Goal: Information Seeking & Learning: Check status

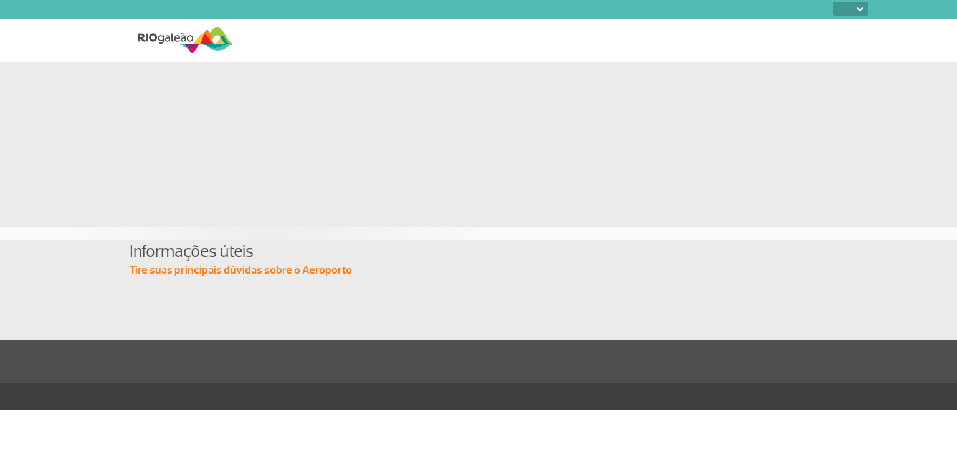
select select
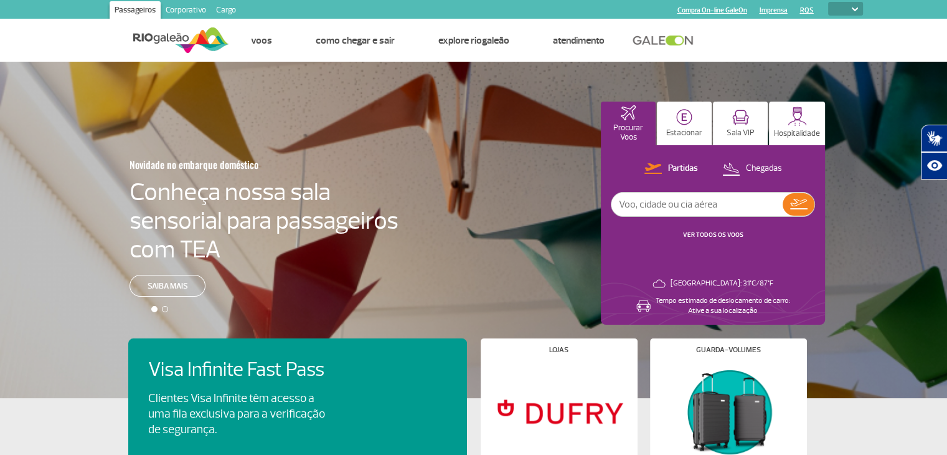
click at [703, 207] on input "text" at bounding box center [697, 204] width 171 height 24
type input "gol"
click at [727, 234] on link "VER TODOS OS VOOS" at bounding box center [713, 234] width 60 height 8
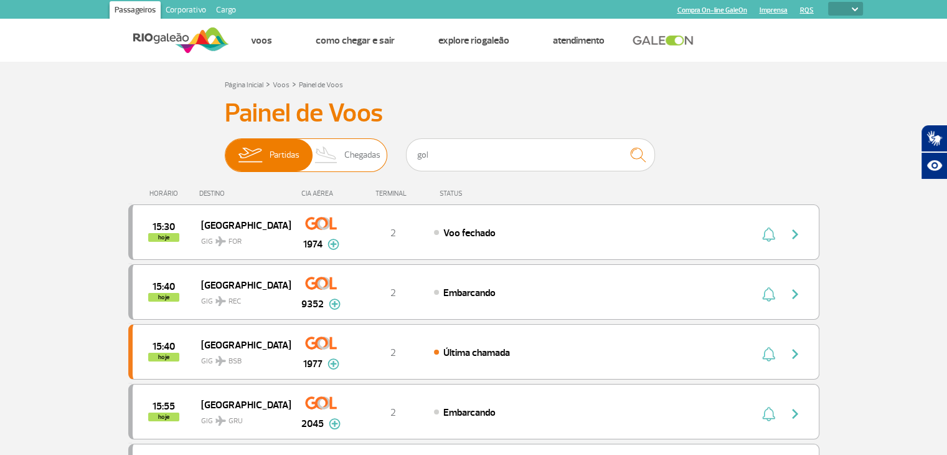
click at [362, 154] on span "Chegadas" at bounding box center [362, 155] width 36 height 32
click at [225, 149] on input "Partidas Chegadas" at bounding box center [225, 149] width 0 height 0
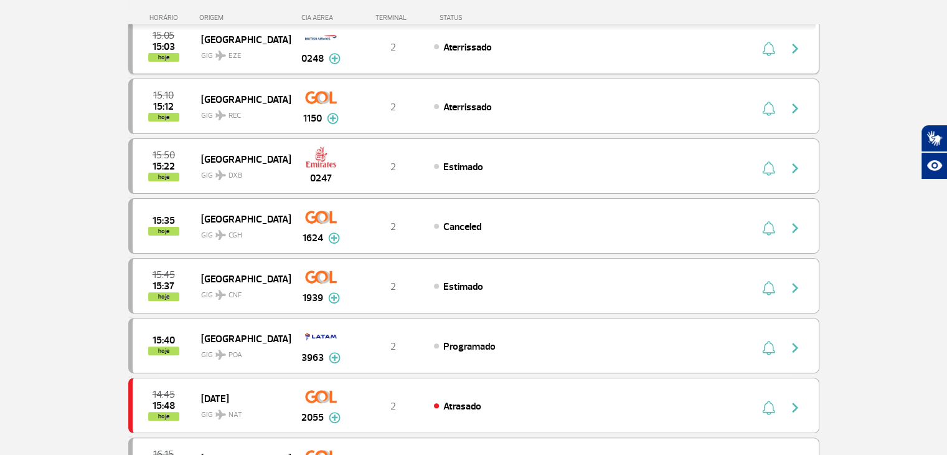
scroll to position [374, 0]
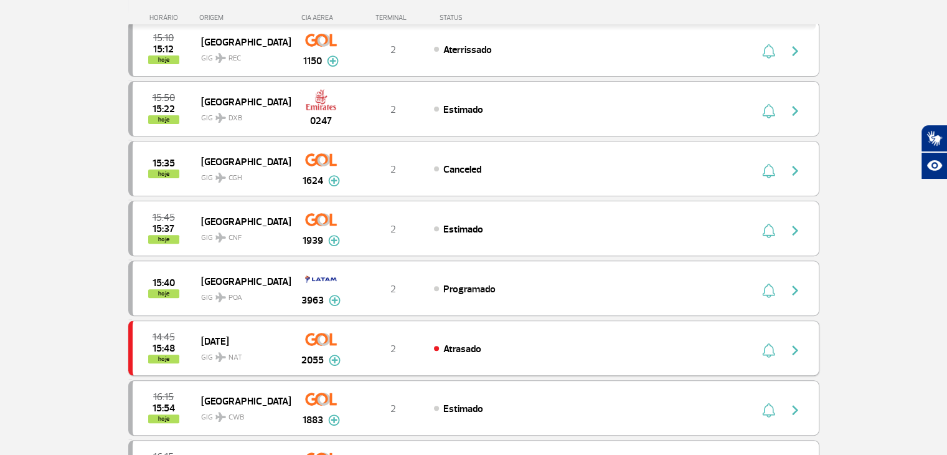
click at [336, 354] on img at bounding box center [335, 359] width 12 height 11
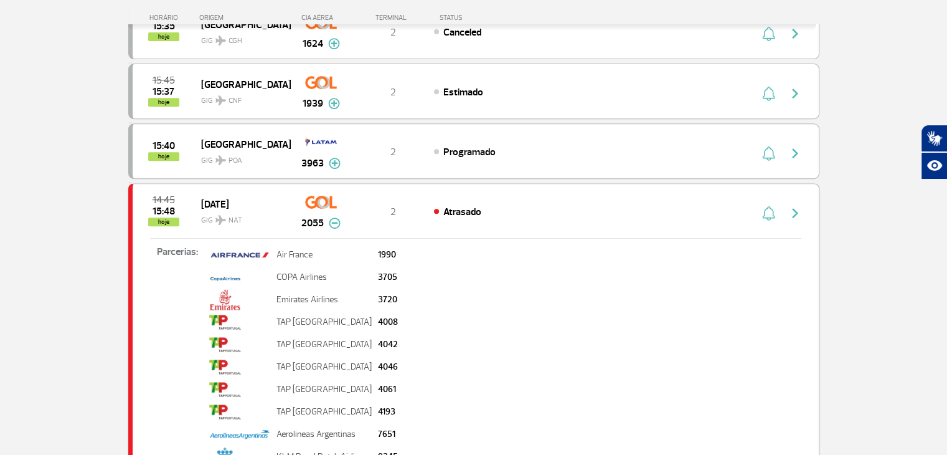
scroll to position [498, 0]
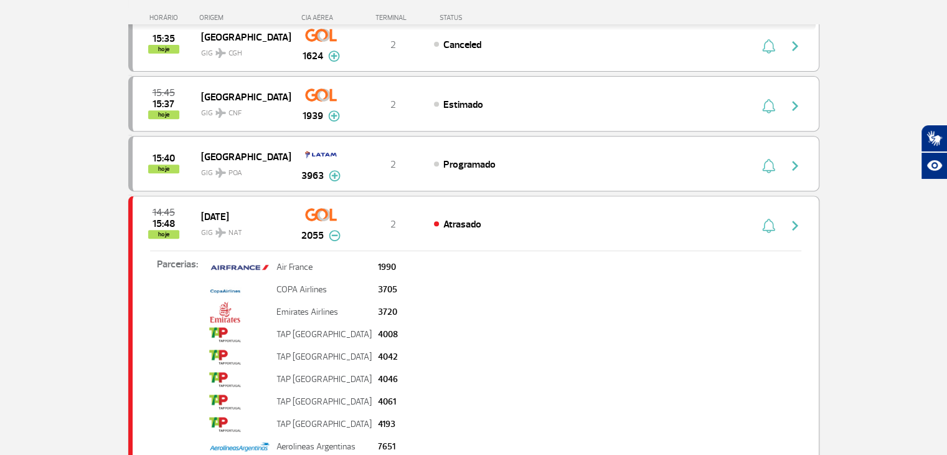
click at [800, 220] on img "button" at bounding box center [795, 225] width 15 height 15
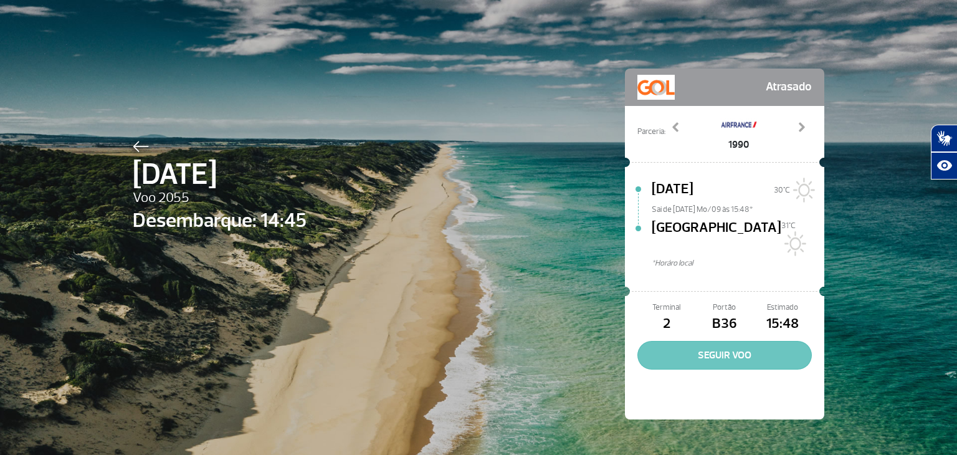
click at [694, 344] on button "SEGUIR VOO" at bounding box center [724, 355] width 174 height 29
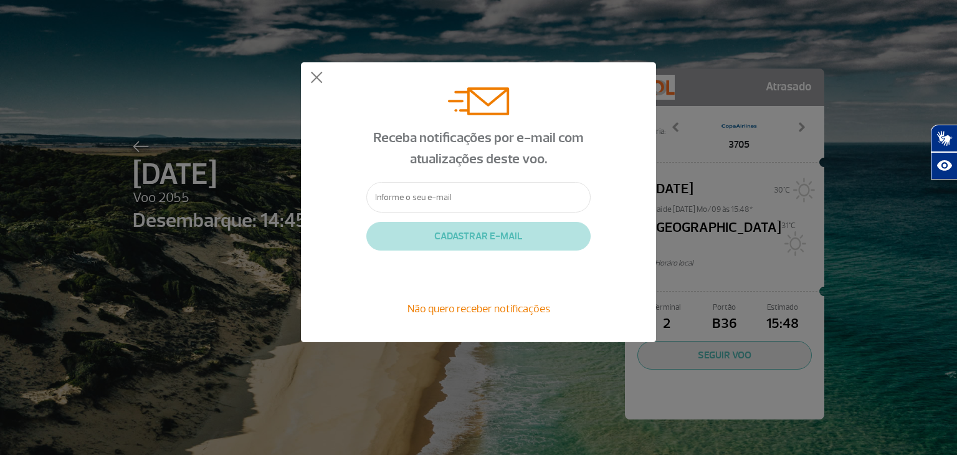
click at [879, 160] on div "Receba notificações por e-mail com atualizações deste voo. CADASTRAR E-MAIL Não…" at bounding box center [478, 202] width 957 height 404
click at [319, 75] on button at bounding box center [316, 78] width 12 height 12
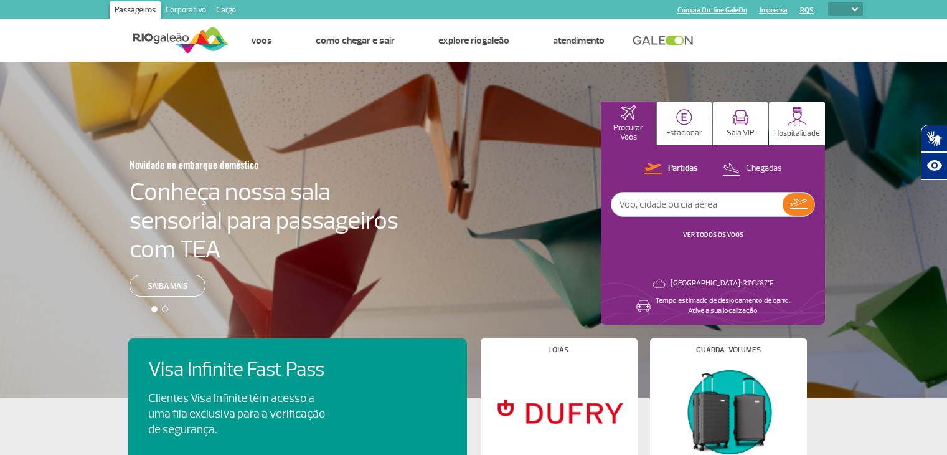
select select
click at [757, 168] on p "Chegadas" at bounding box center [764, 169] width 36 height 12
click at [718, 208] on input "text" at bounding box center [697, 204] width 171 height 24
type input "gol"
click at [806, 202] on img at bounding box center [799, 204] width 18 height 17
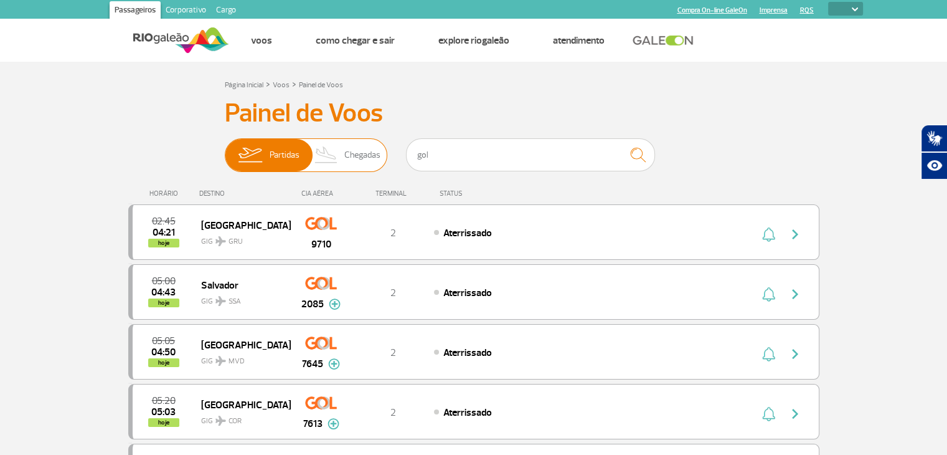
click at [277, 159] on span "Partidas" at bounding box center [285, 155] width 30 height 32
click at [225, 149] on input "Partidas Chegadas" at bounding box center [225, 149] width 0 height 0
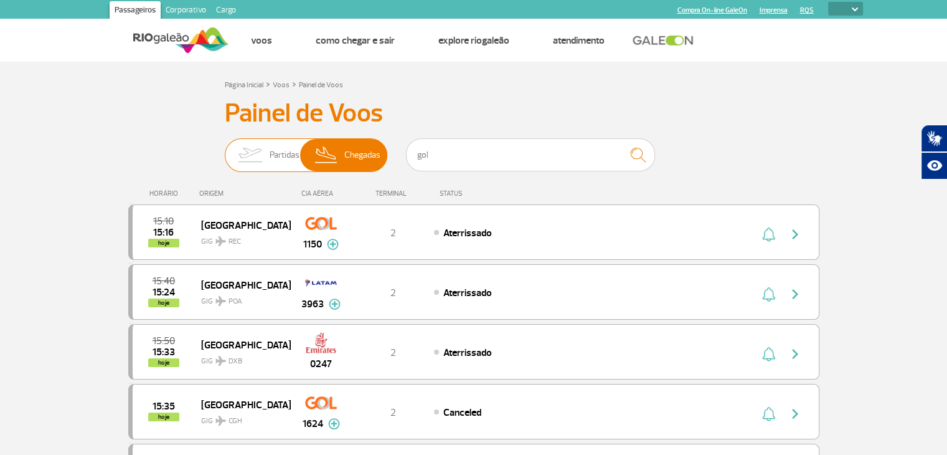
click at [254, 168] on img at bounding box center [249, 155] width 39 height 32
click at [225, 149] on input "Partidas Chegadas" at bounding box center [225, 149] width 0 height 0
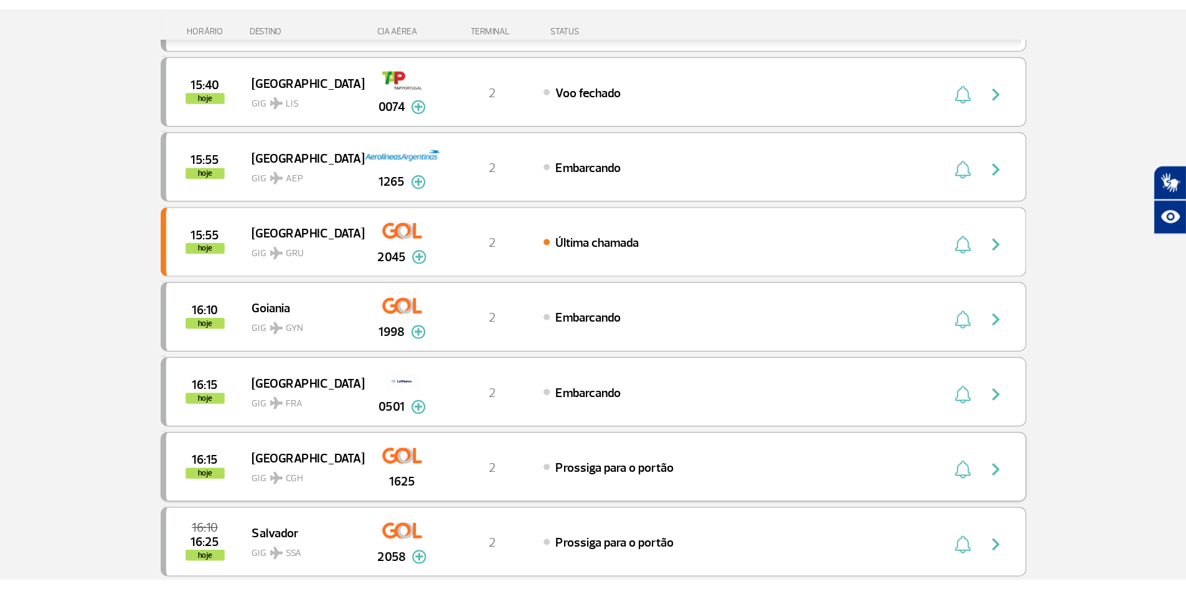
scroll to position [498, 0]
